Goal: Transaction & Acquisition: Purchase product/service

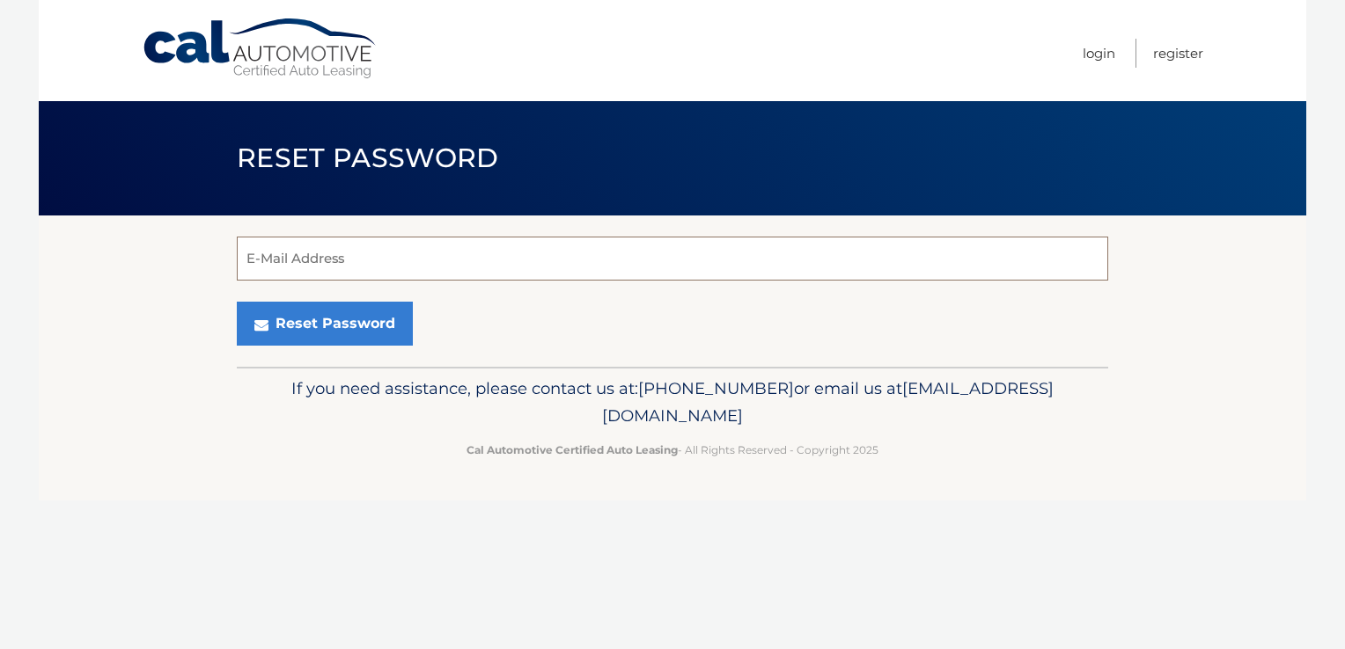
click at [277, 259] on input "E-Mail Address" at bounding box center [672, 259] width 871 height 44
type input "[EMAIL_ADDRESS][DOMAIN_NAME]"
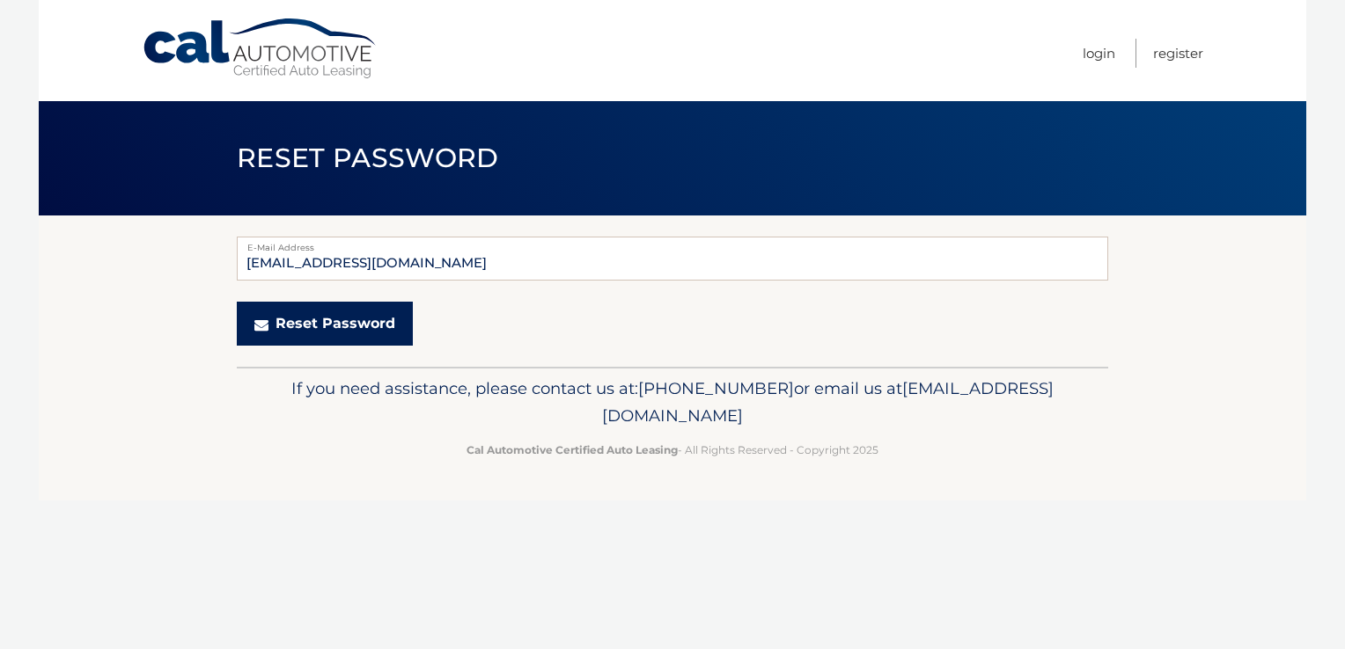
click at [253, 327] on button "Reset Password" at bounding box center [325, 324] width 176 height 44
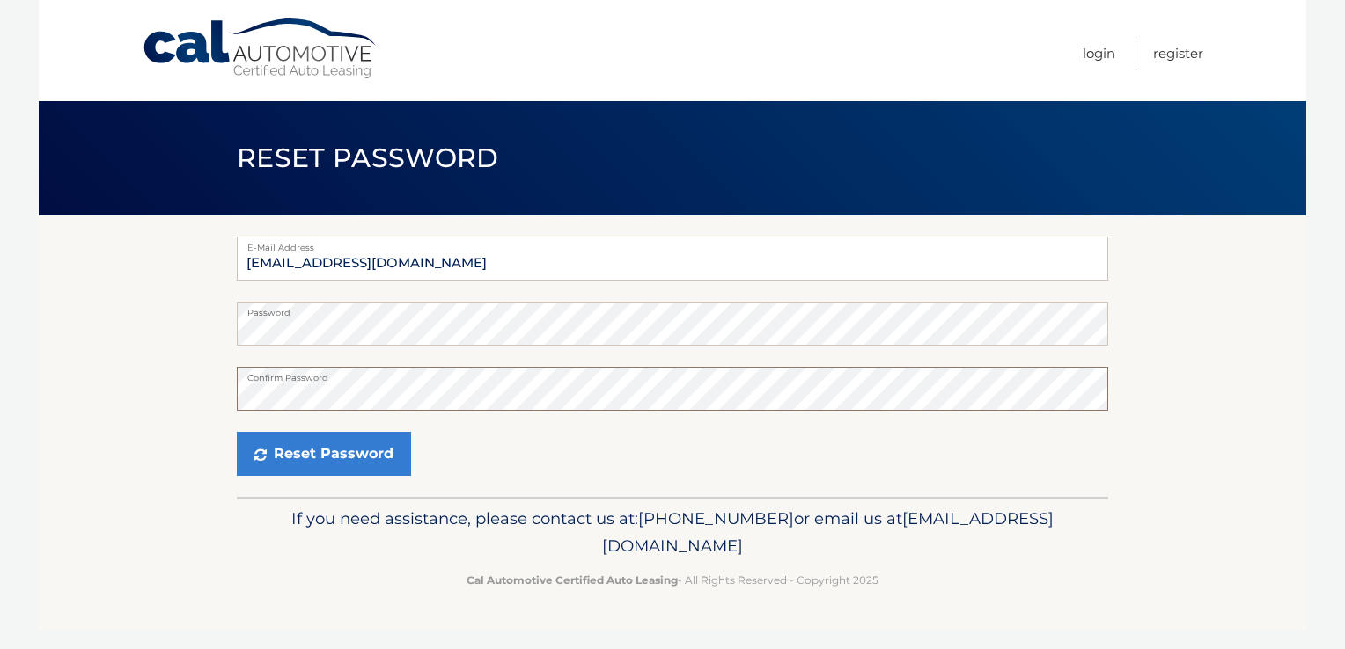
click at [237, 432] on button "Reset Password" at bounding box center [324, 454] width 174 height 44
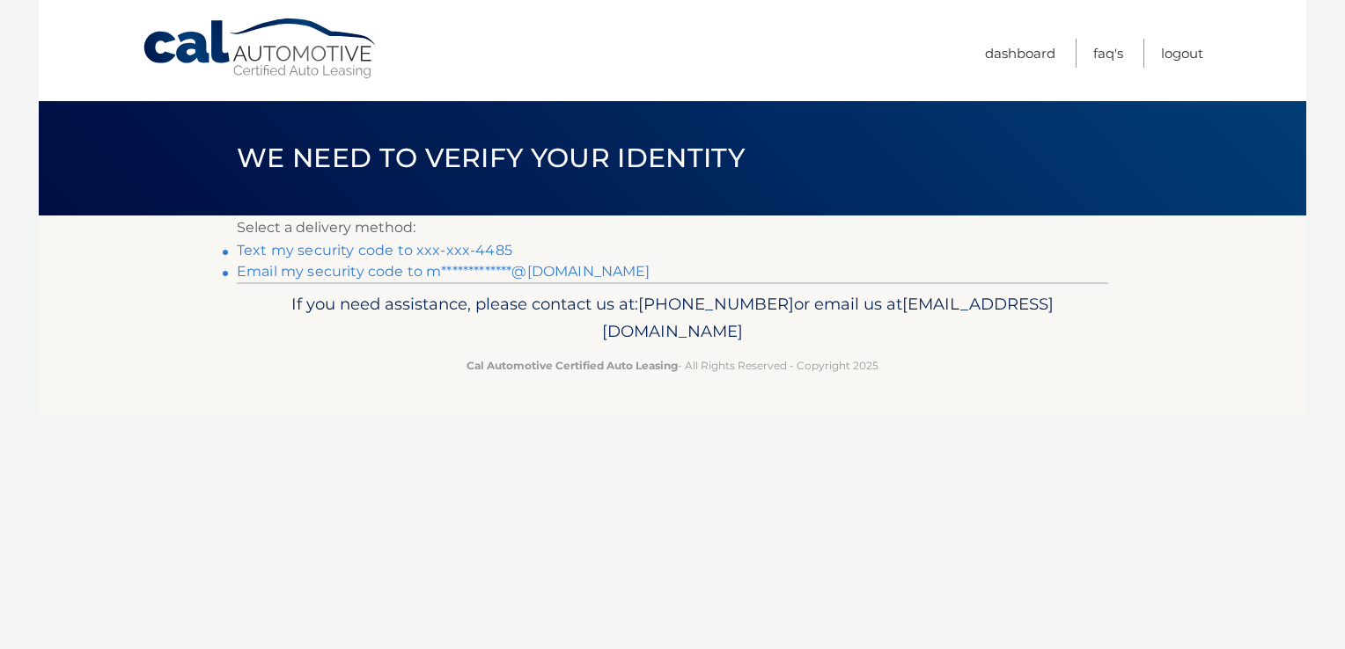
click at [441, 255] on link "Text my security code to xxx-xxx-4485" at bounding box center [374, 250] width 275 height 17
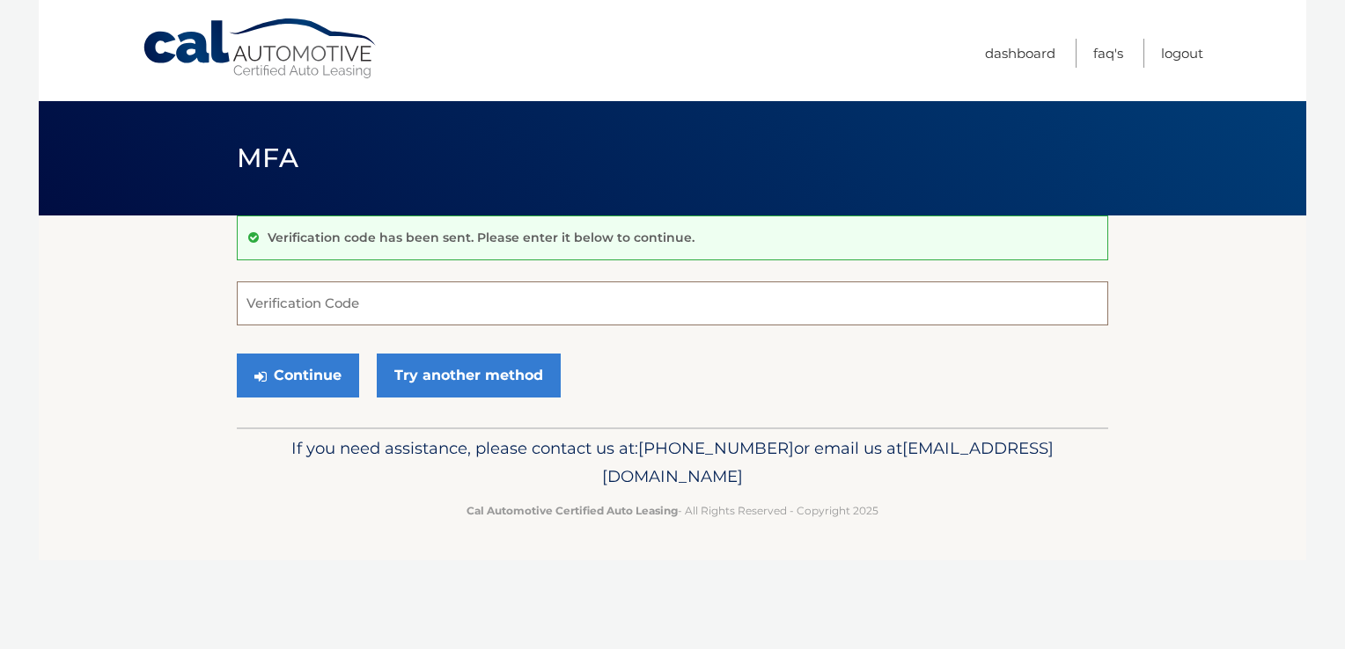
click at [311, 320] on input "Verification Code" at bounding box center [672, 304] width 871 height 44
type input "137465"
click at [272, 380] on button "Continue" at bounding box center [298, 376] width 122 height 44
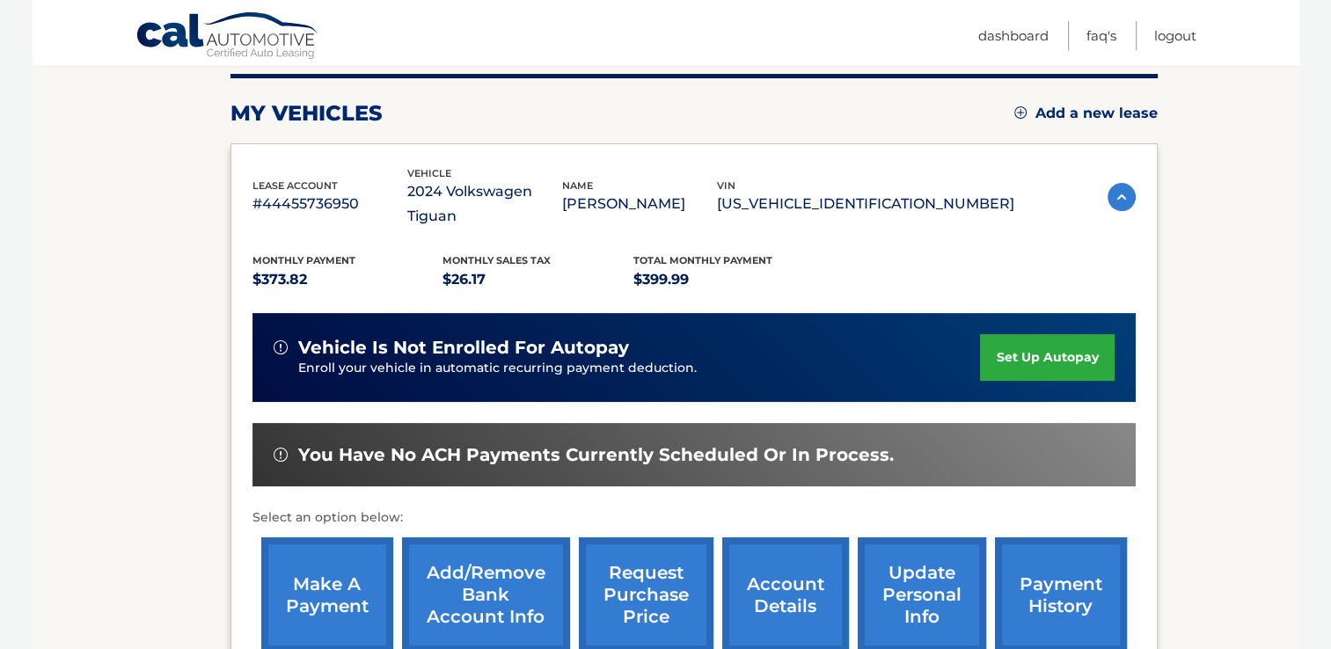
scroll to position [218, 0]
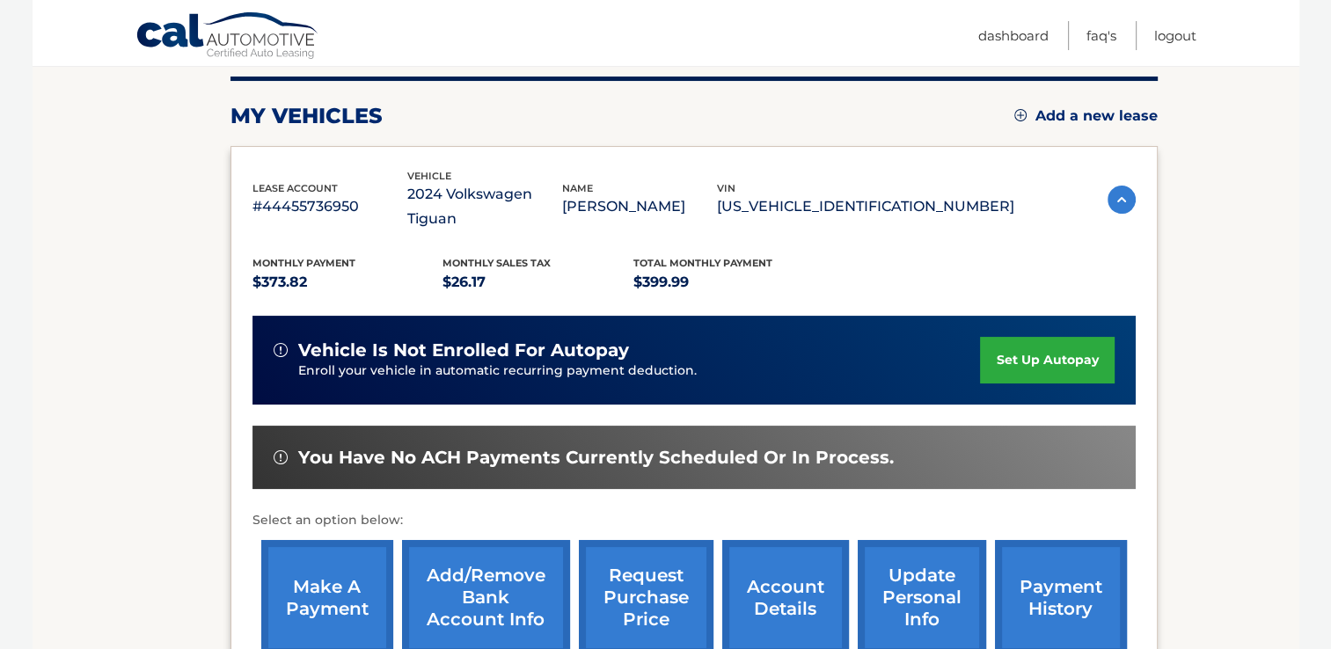
click at [298, 590] on link "make a payment" at bounding box center [327, 597] width 132 height 115
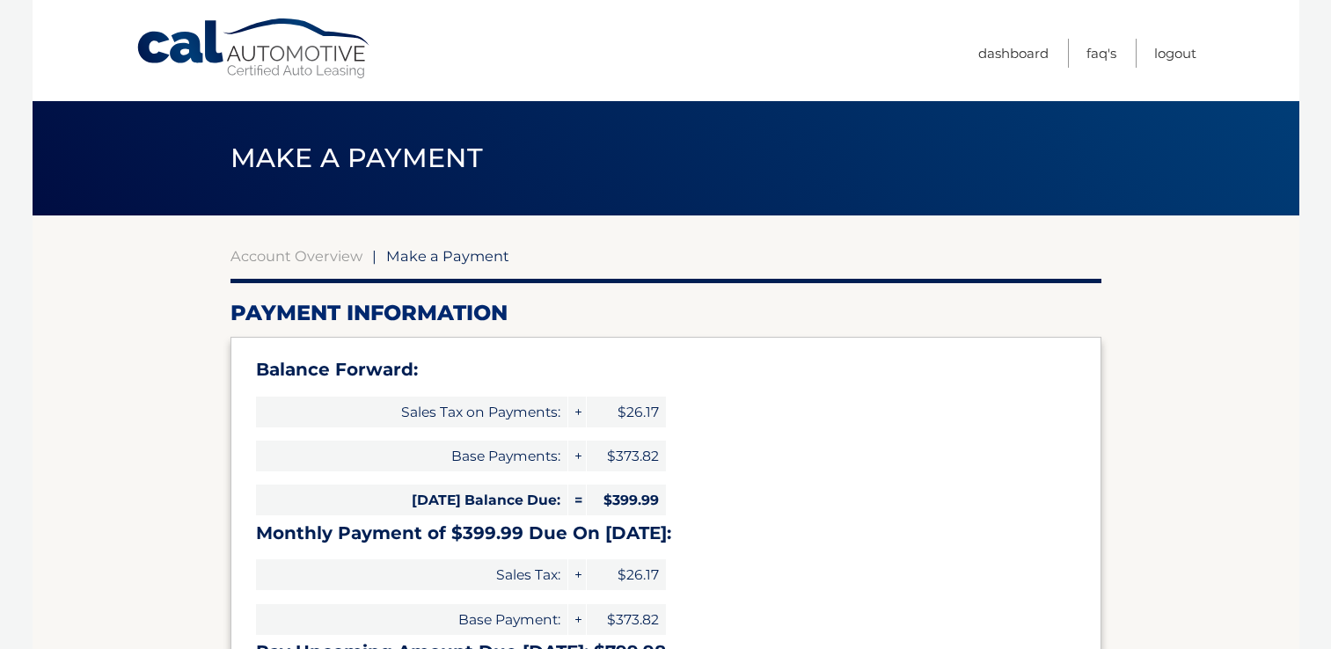
select select "MmE2Yjk0MDUtYzBlNy00MzY0LWFjNmMtZWZlMjczNDE2NjBm"
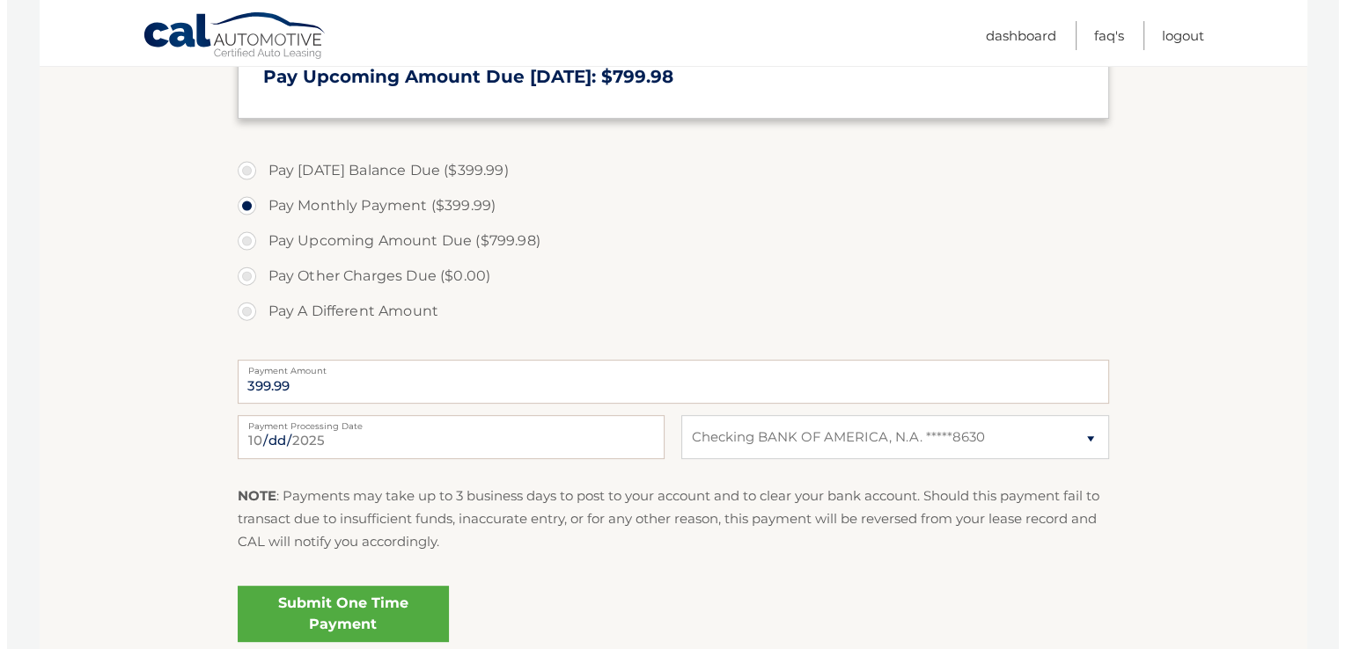
scroll to position [725, 0]
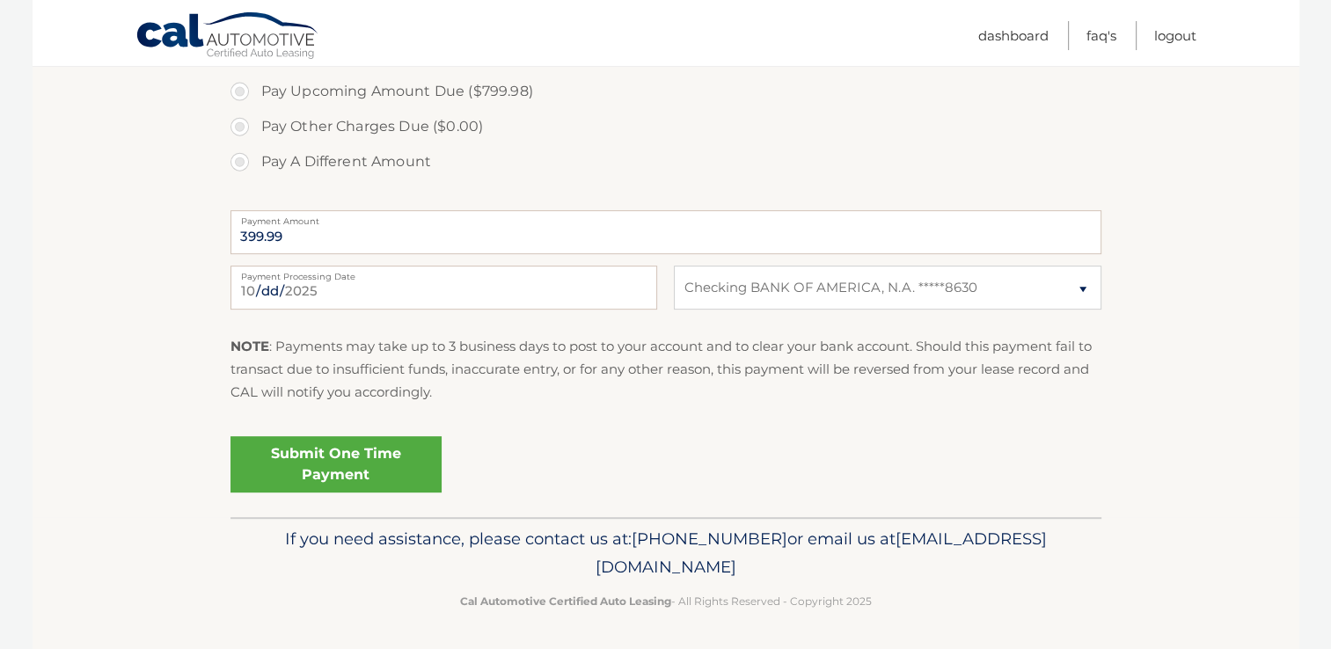
click at [315, 459] on link "Submit One Time Payment" at bounding box center [336, 464] width 211 height 56
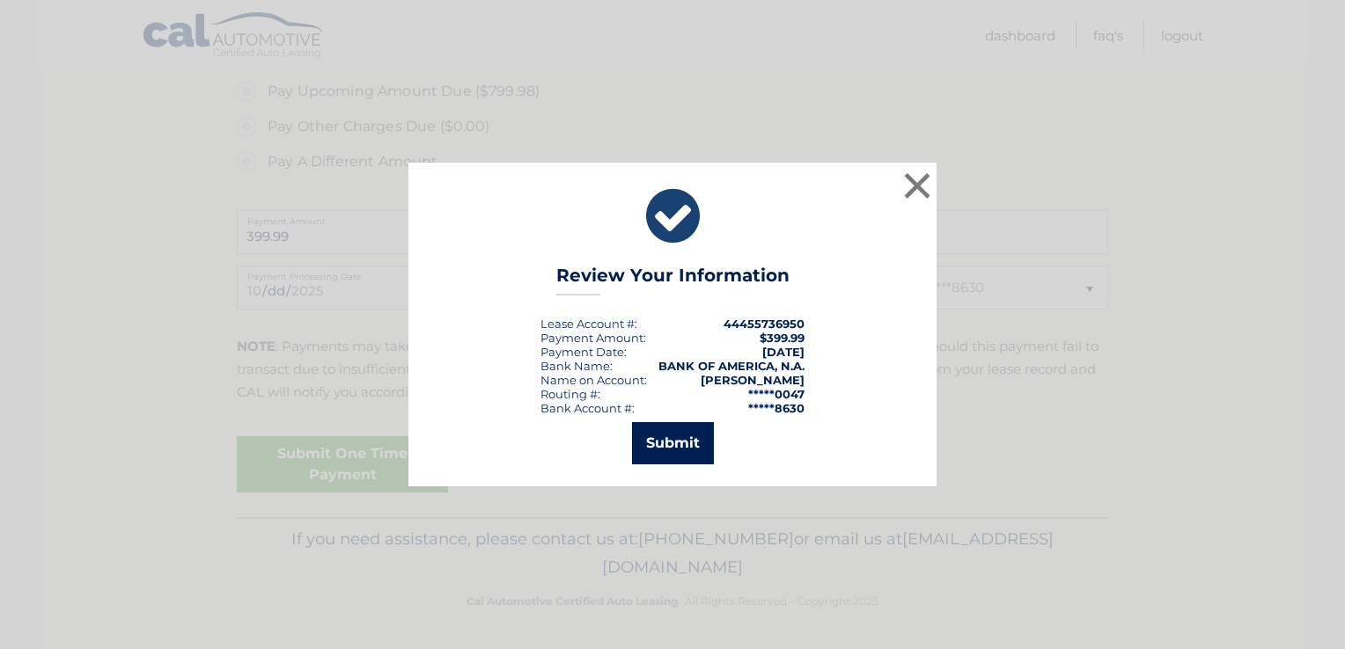
click at [665, 450] on button "Submit" at bounding box center [673, 443] width 82 height 42
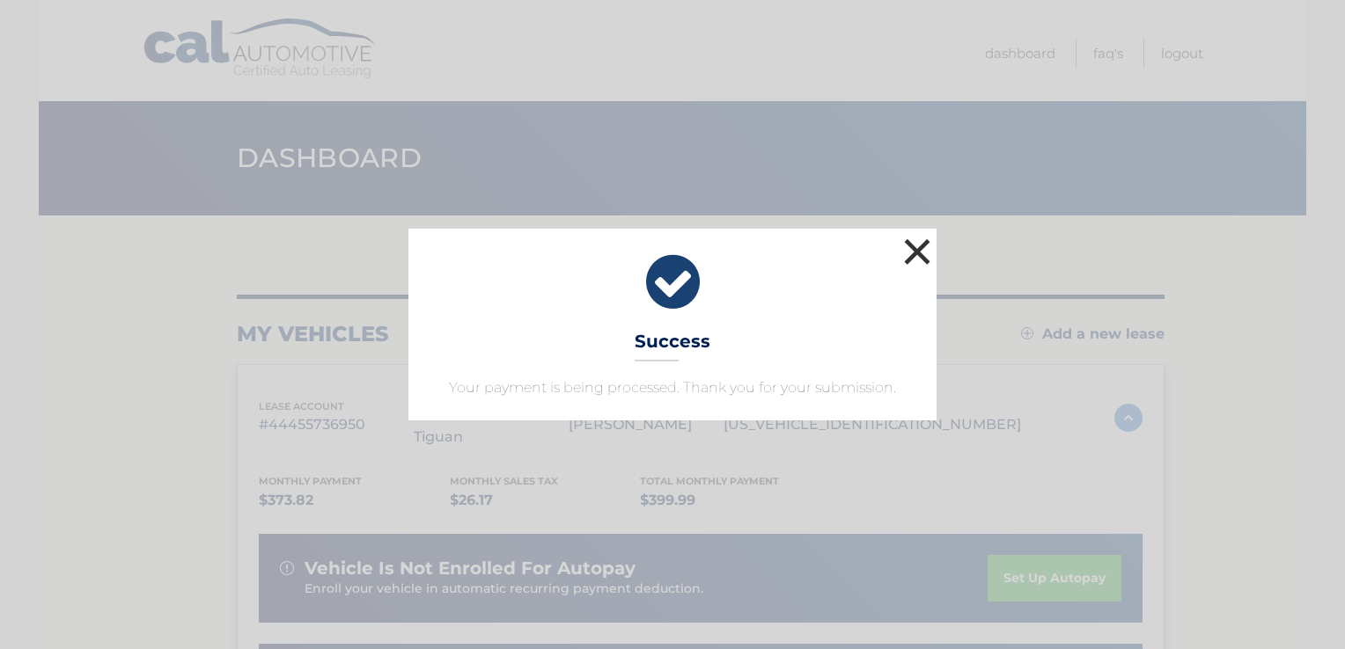
click at [922, 267] on button "×" at bounding box center [916, 251] width 35 height 35
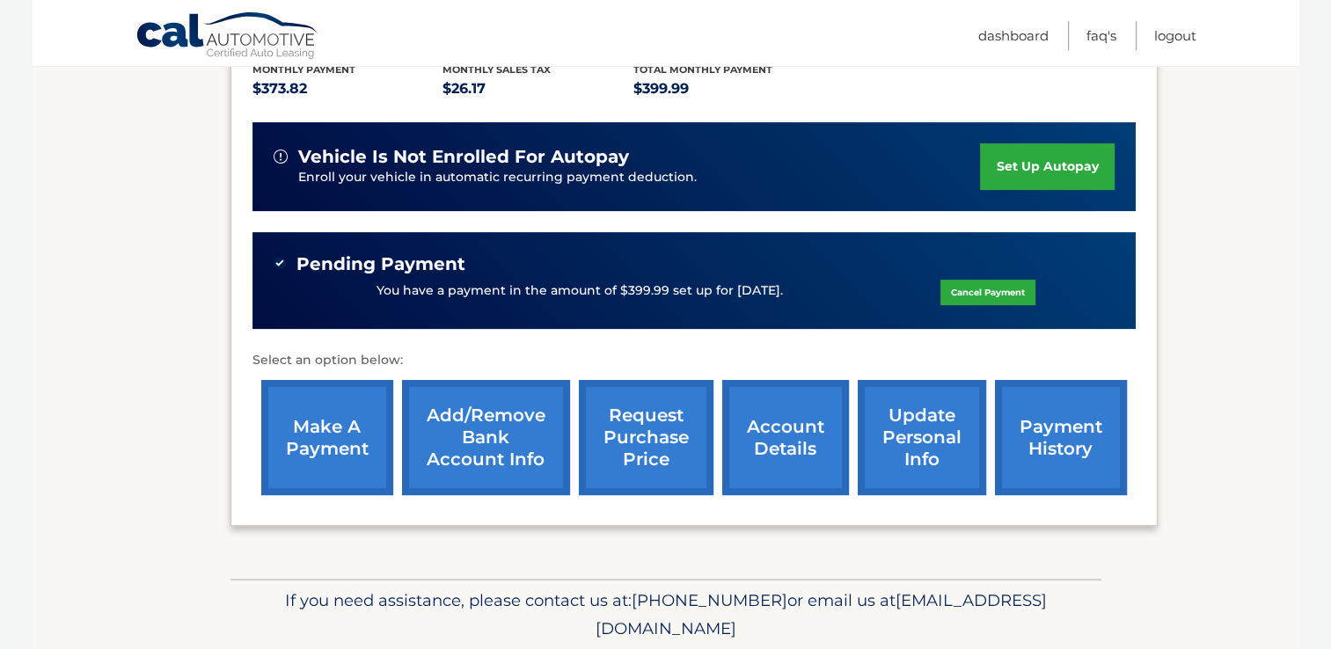
scroll to position [413, 0]
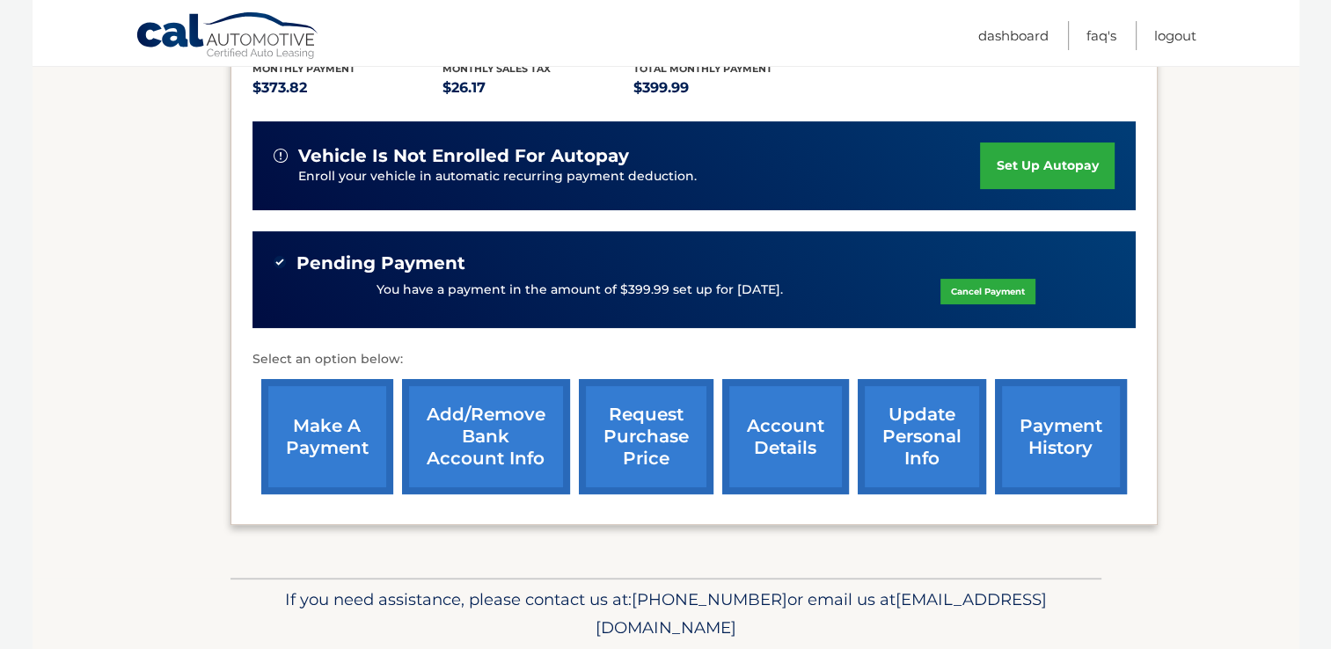
click at [1070, 413] on link "payment history" at bounding box center [1061, 436] width 132 height 115
click at [1049, 404] on link "payment history" at bounding box center [1061, 436] width 132 height 115
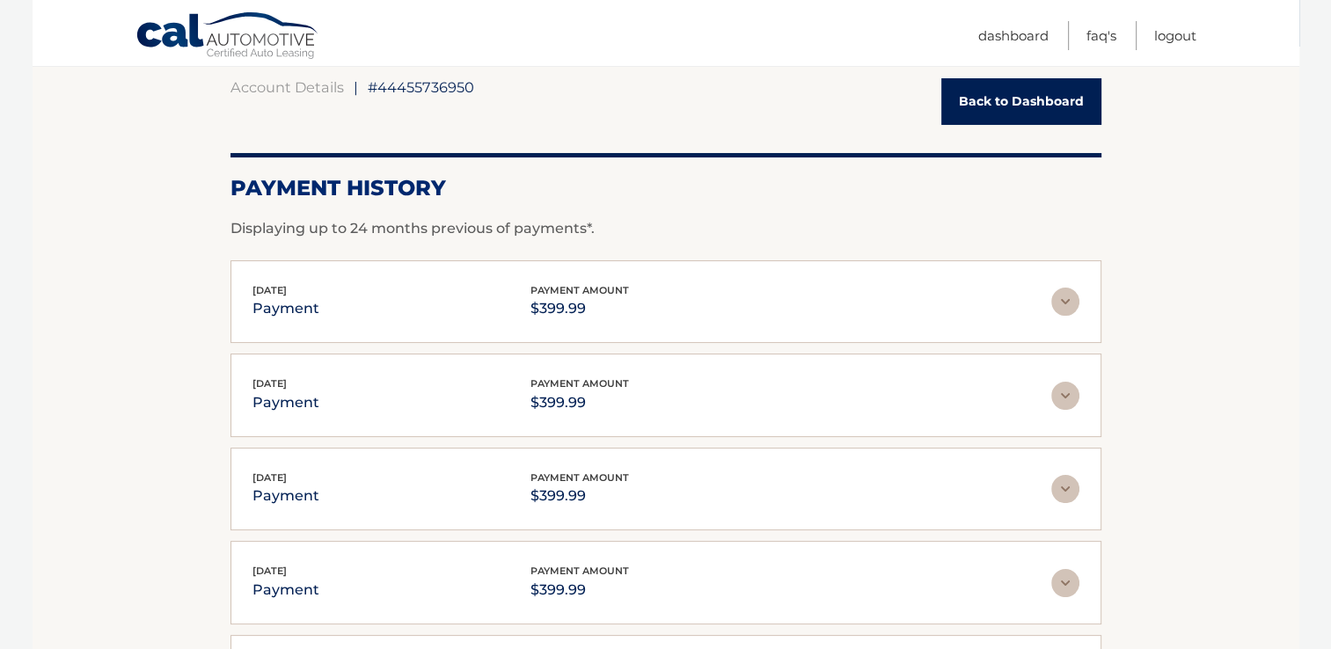
scroll to position [165, 0]
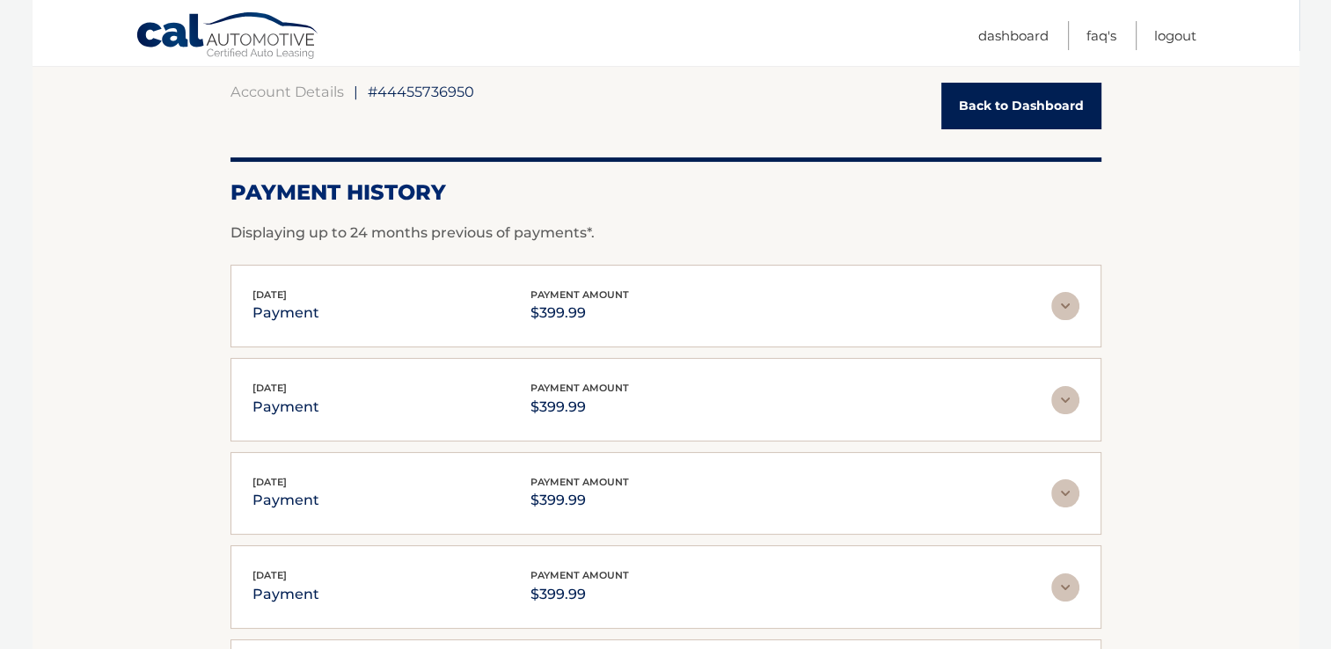
click at [980, 97] on link "Back to Dashboard" at bounding box center [1022, 106] width 160 height 47
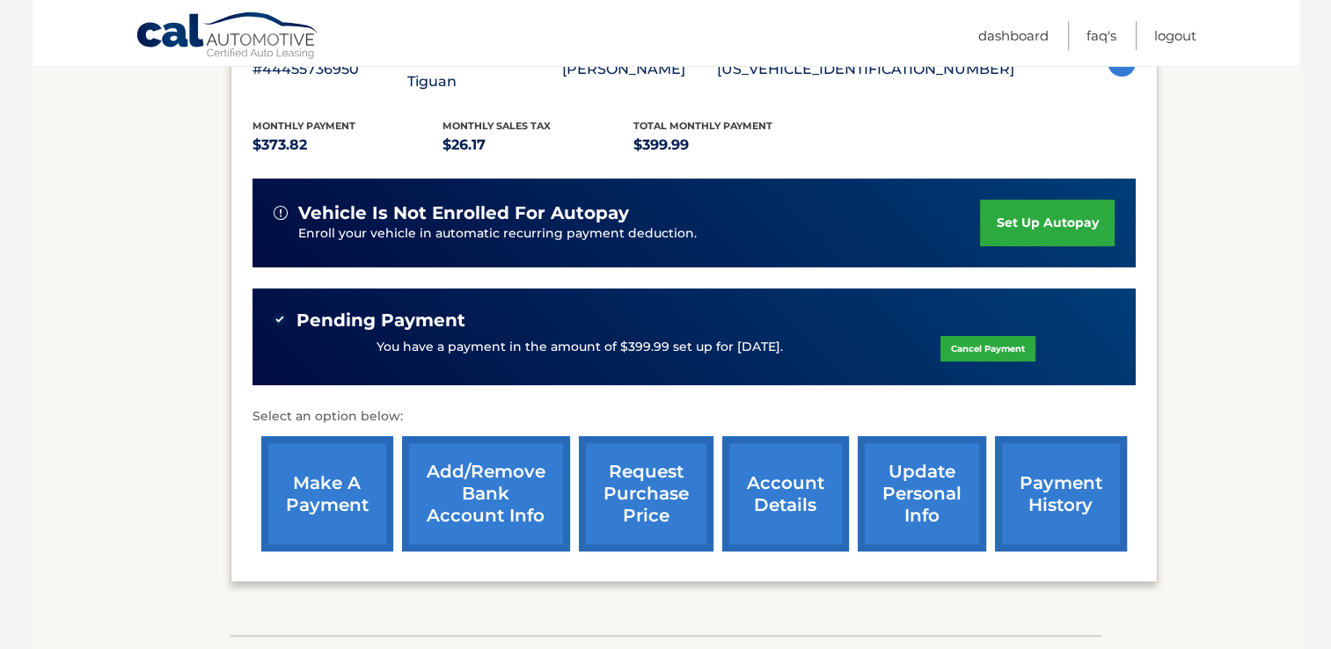
scroll to position [362, 0]
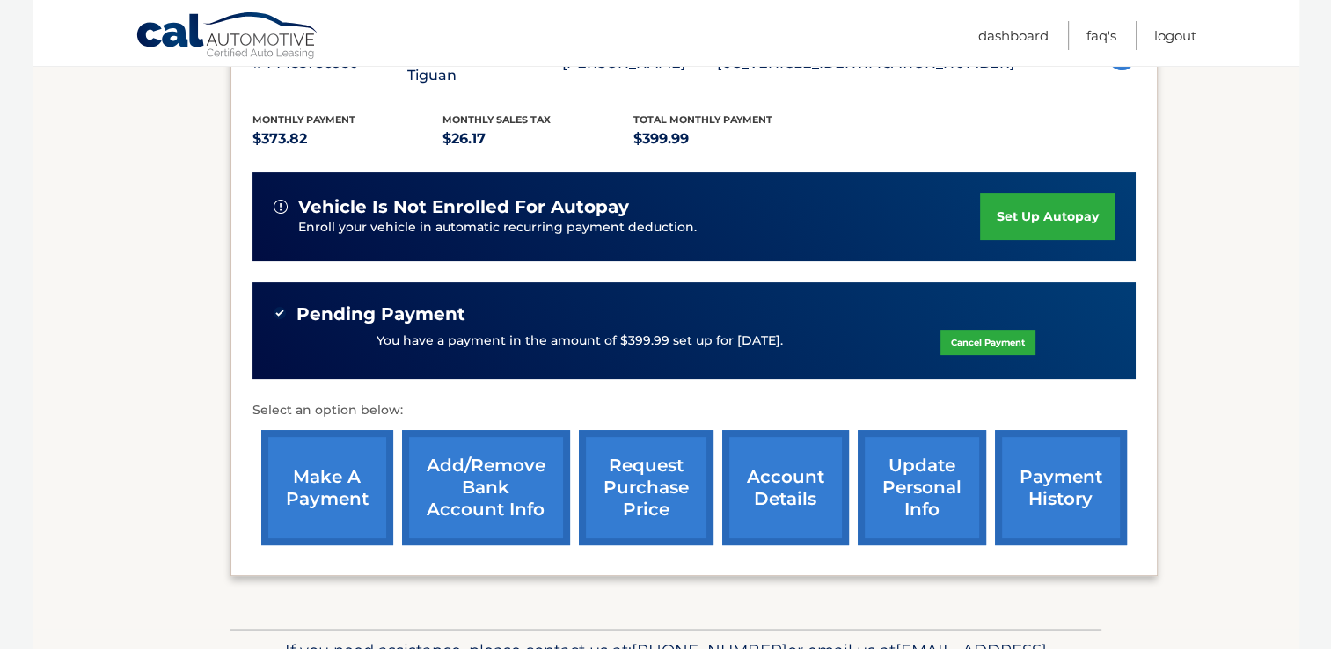
click at [312, 477] on link "make a payment" at bounding box center [327, 487] width 132 height 115
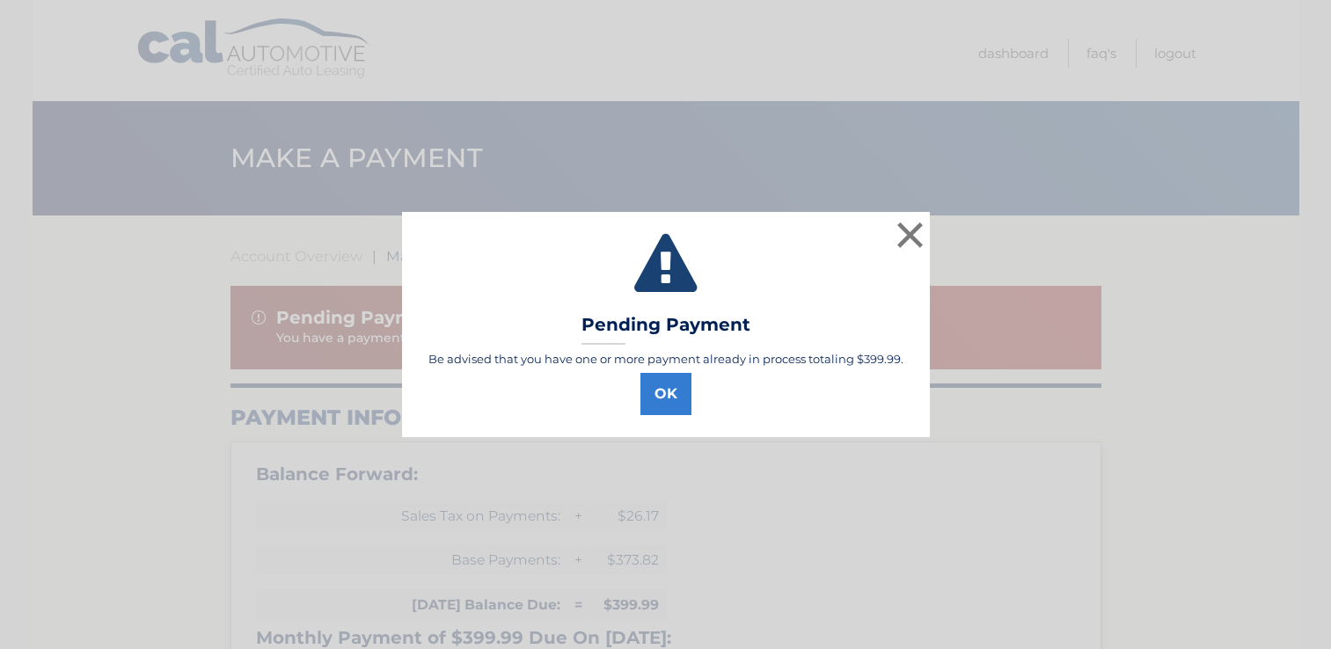
select select "MmE2Yjk0MDUtYzBlNy00MzY0LWFjNmMtZWZlMjczNDE2NjBm"
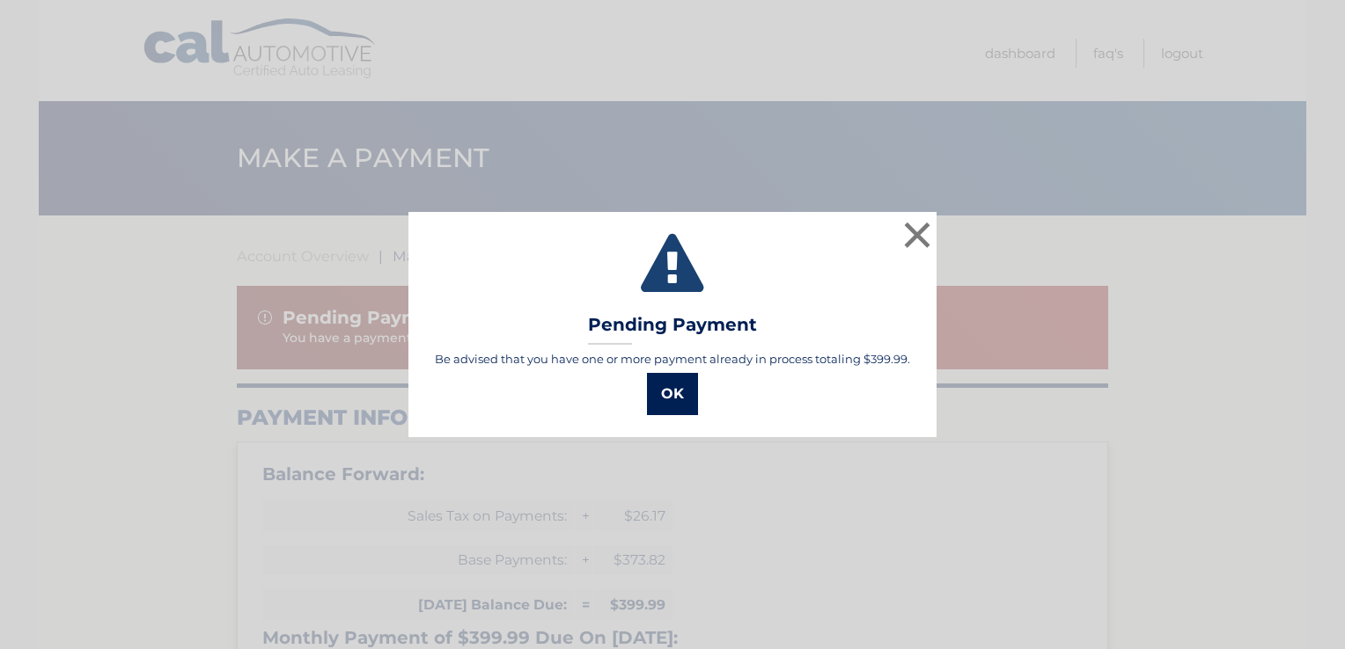
click at [654, 392] on button "OK" at bounding box center [672, 394] width 51 height 42
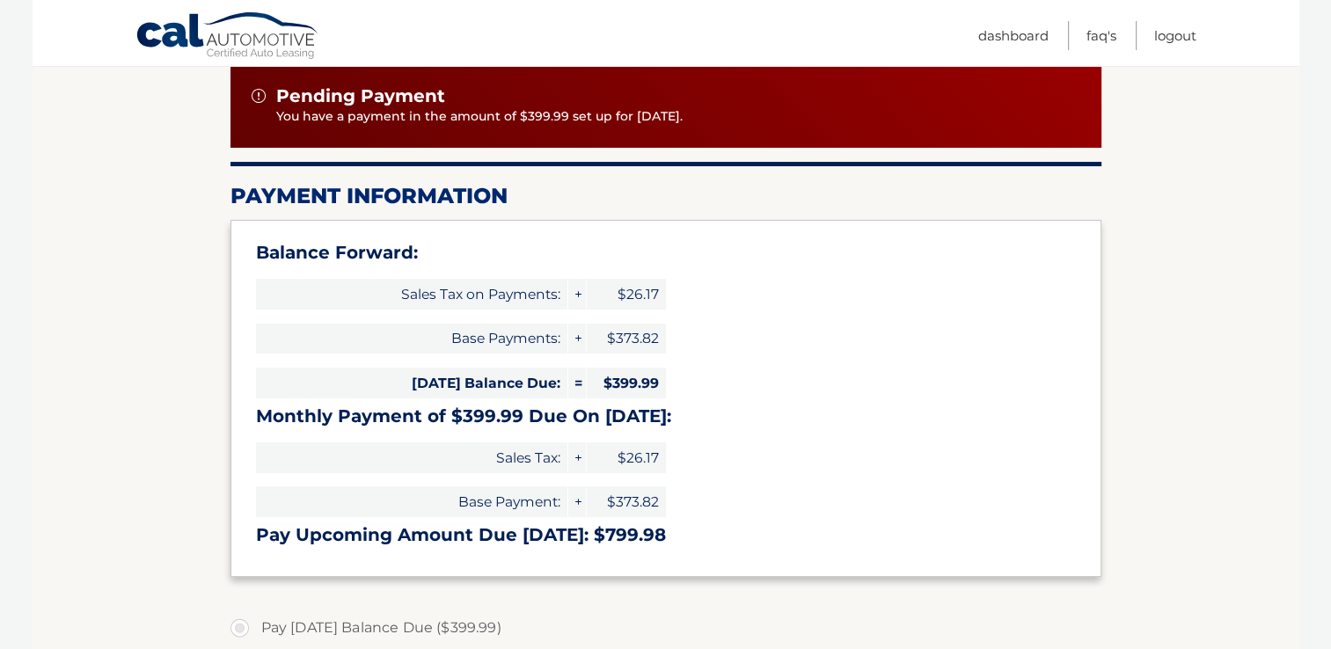
scroll to position [229, 0]
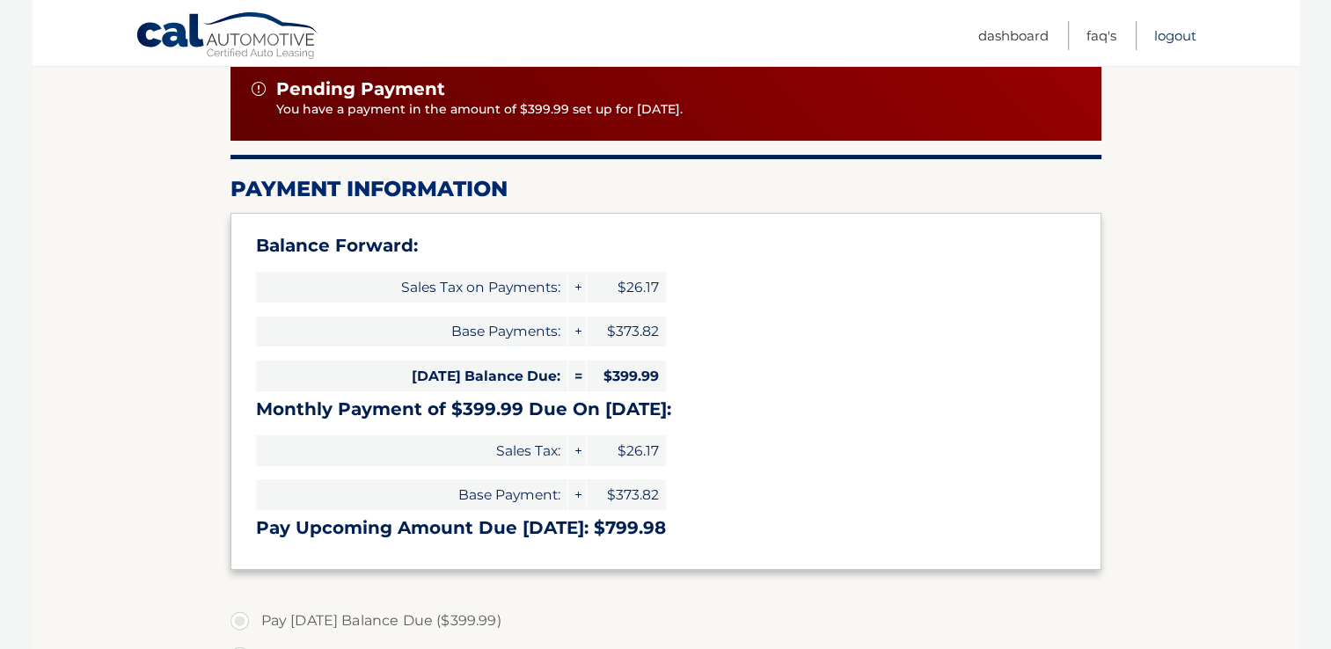
click at [1172, 45] on link "Logout" at bounding box center [1176, 35] width 42 height 29
